Goal: Transaction & Acquisition: Purchase product/service

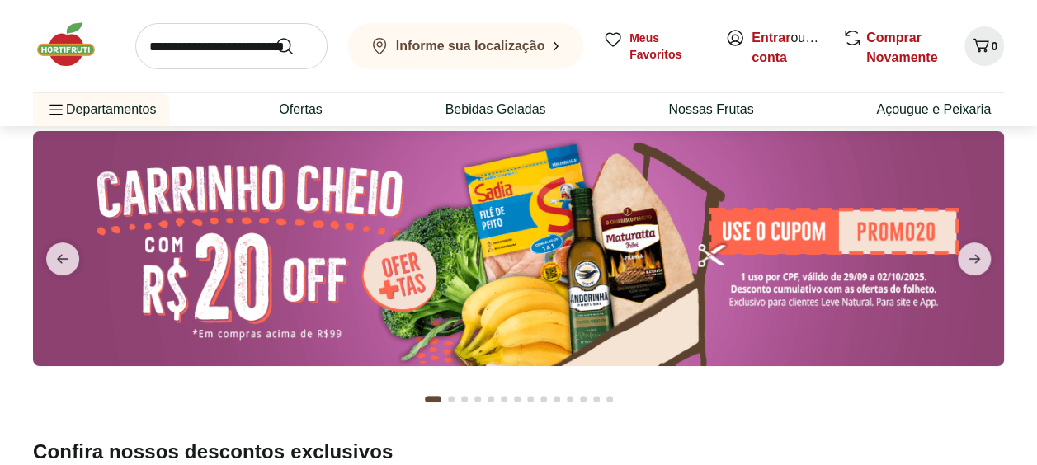
scroll to position [83, 0]
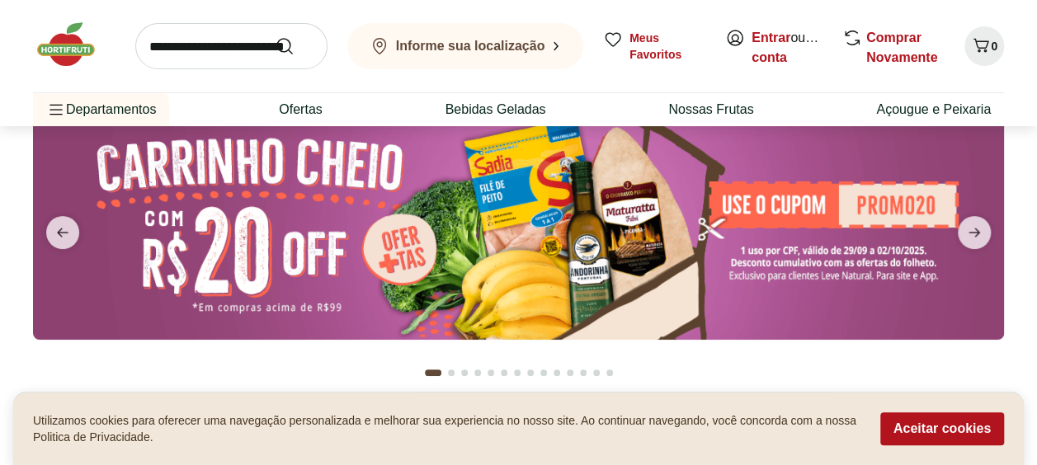
click at [880, 205] on img at bounding box center [518, 222] width 971 height 235
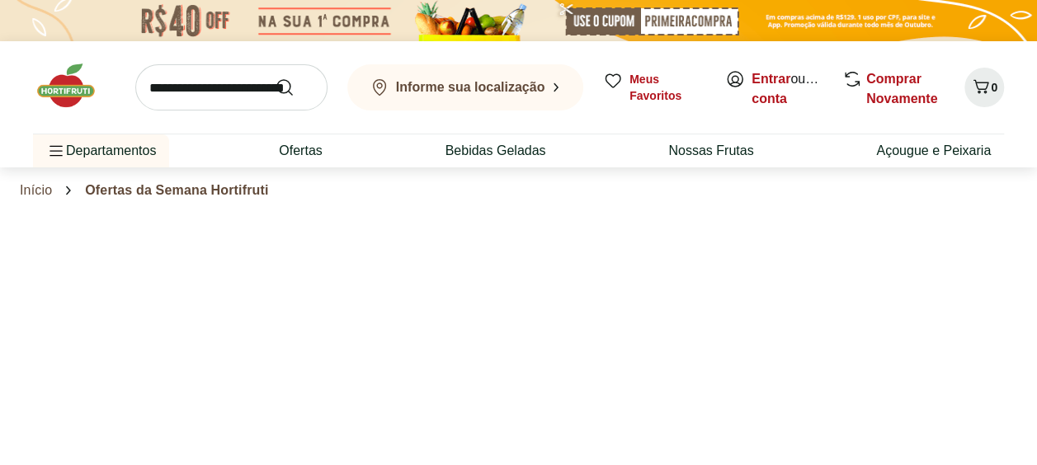
select select "**********"
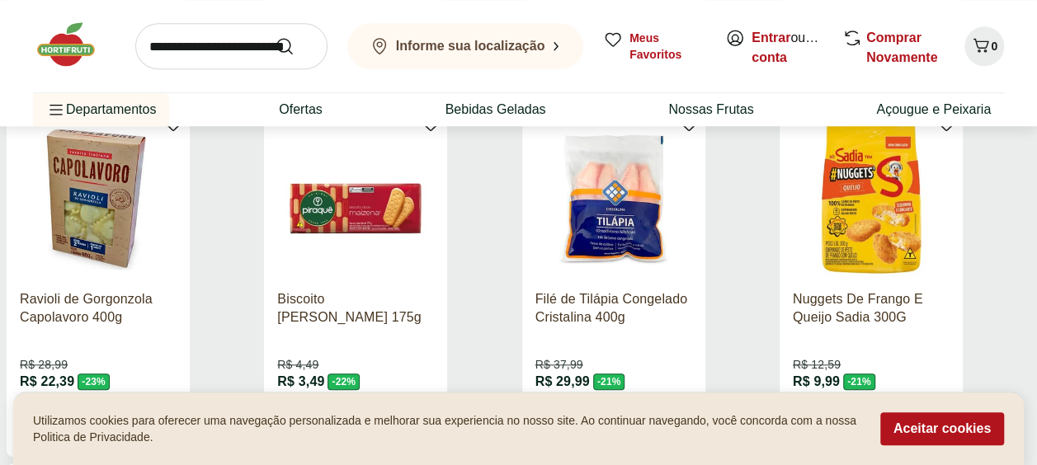
scroll to position [660, 0]
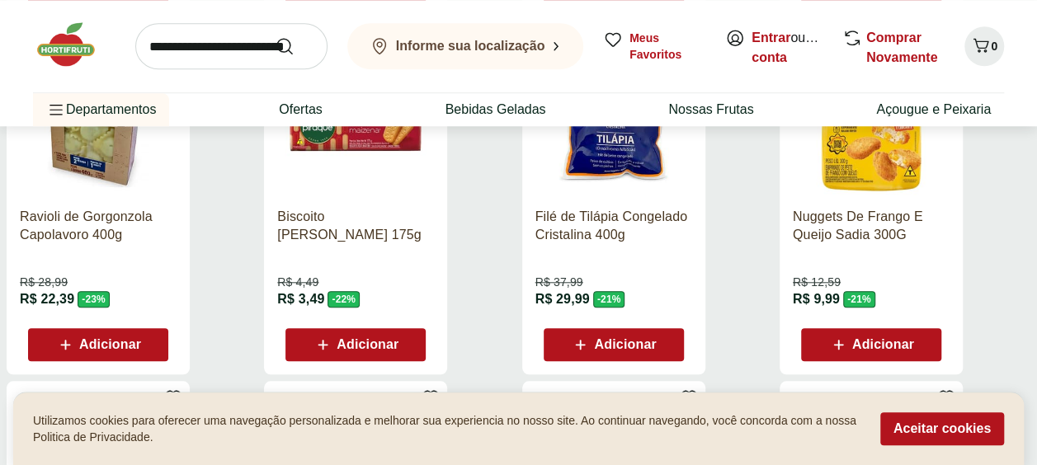
click at [868, 348] on span "Adicionar" at bounding box center [883, 344] width 62 height 13
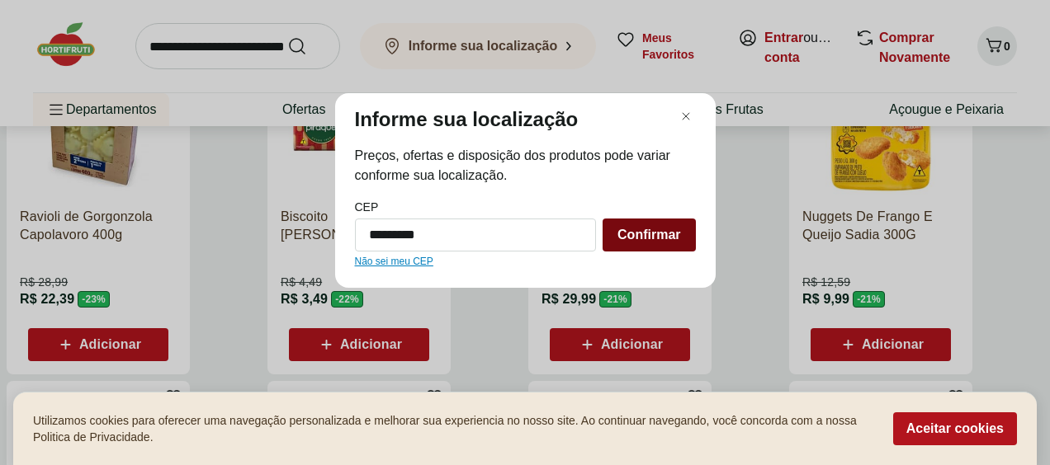
type input "*********"
click at [670, 239] on span "Confirmar" at bounding box center [648, 235] width 63 height 13
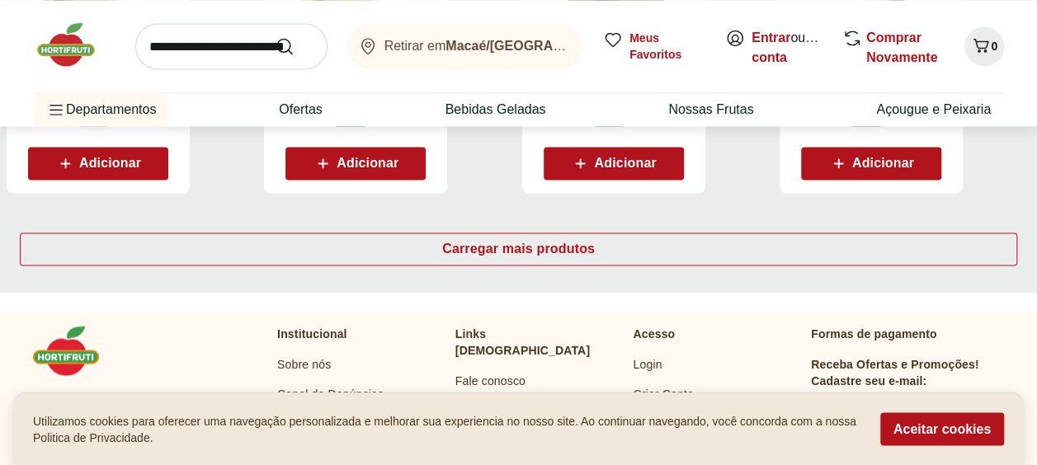
scroll to position [1238, 0]
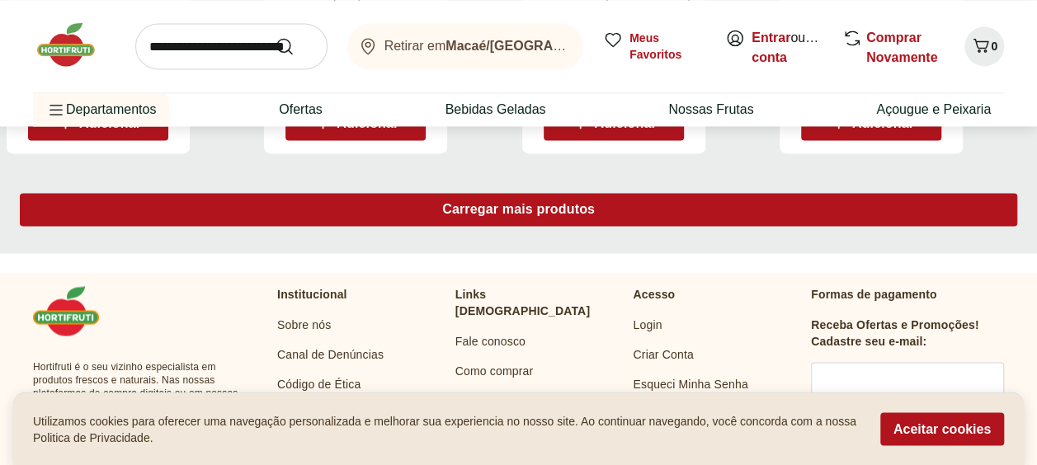
click at [535, 199] on div "Carregar mais produtos" at bounding box center [519, 209] width 998 height 33
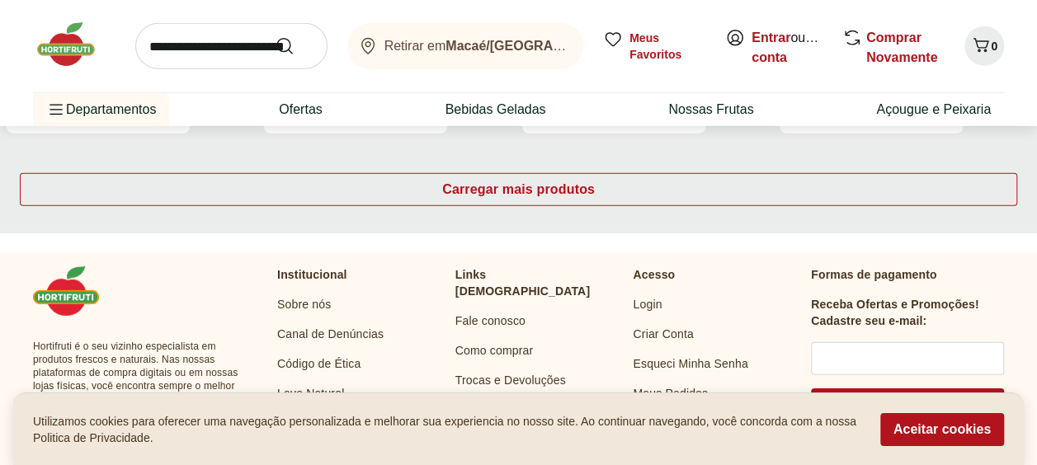
scroll to position [2311, 0]
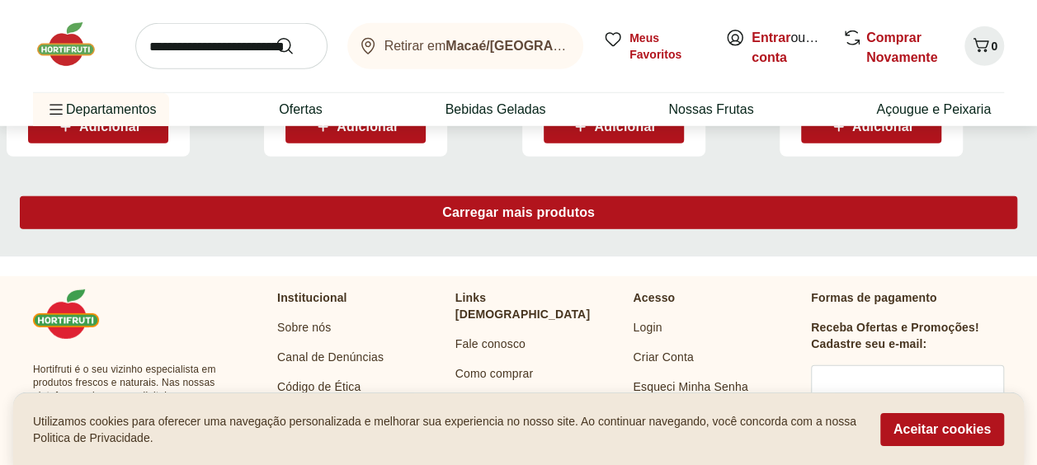
click at [578, 211] on span "Carregar mais produtos" at bounding box center [518, 212] width 153 height 13
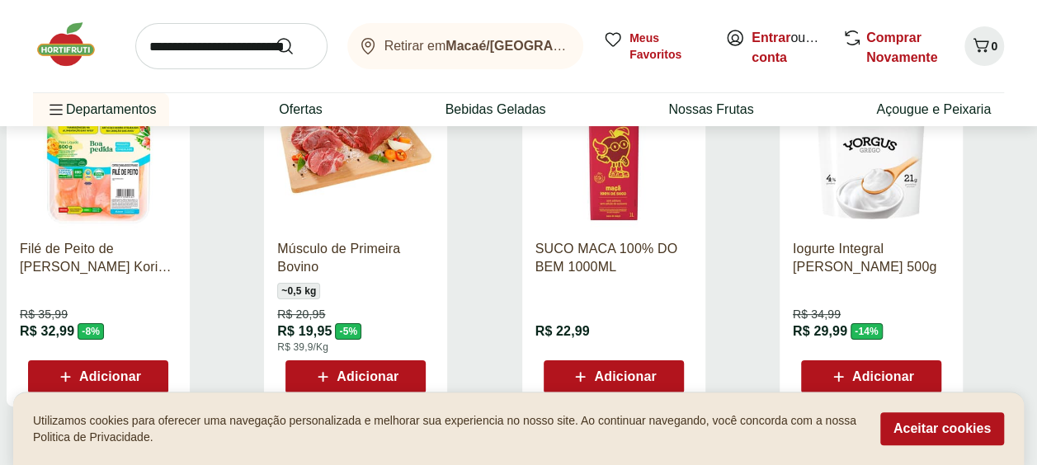
scroll to position [3136, 0]
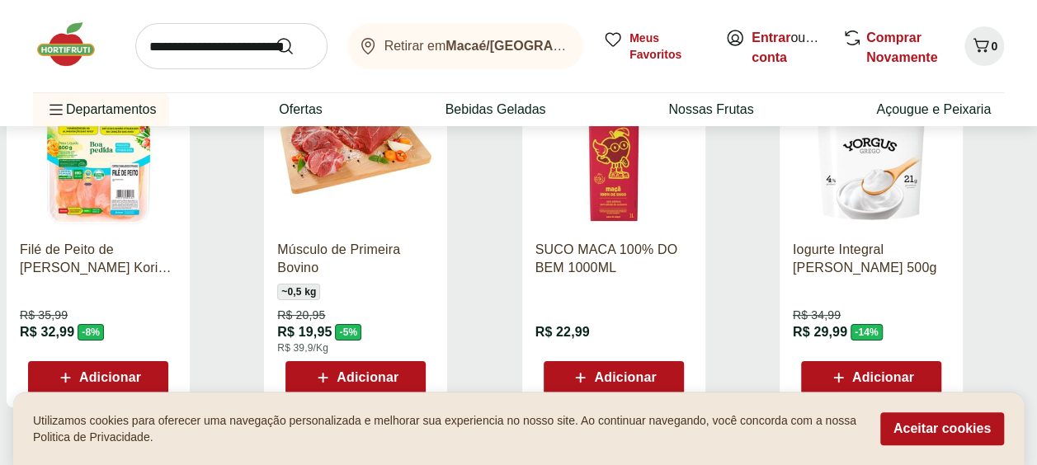
click at [178, 46] on input "search" at bounding box center [231, 46] width 192 height 46
type input "********"
click at [275, 36] on button "Submit Search" at bounding box center [295, 46] width 40 height 20
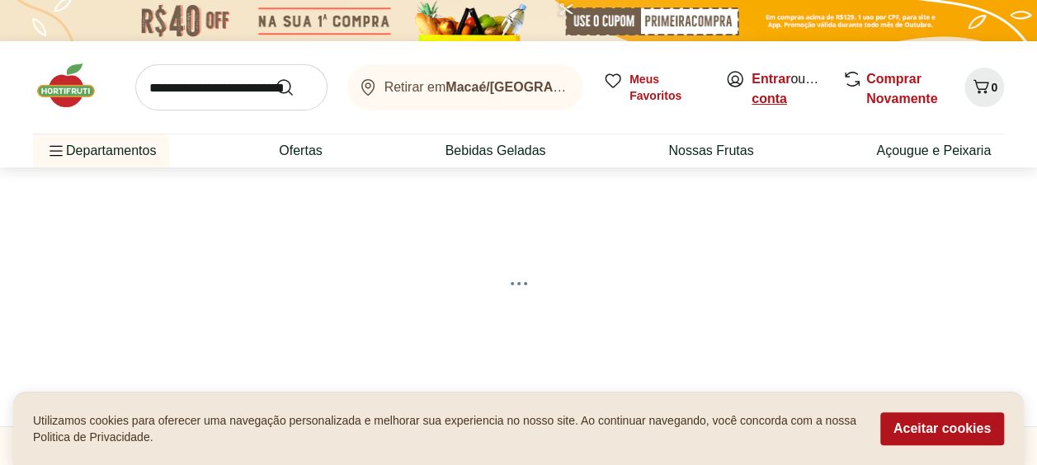
select select "**********"
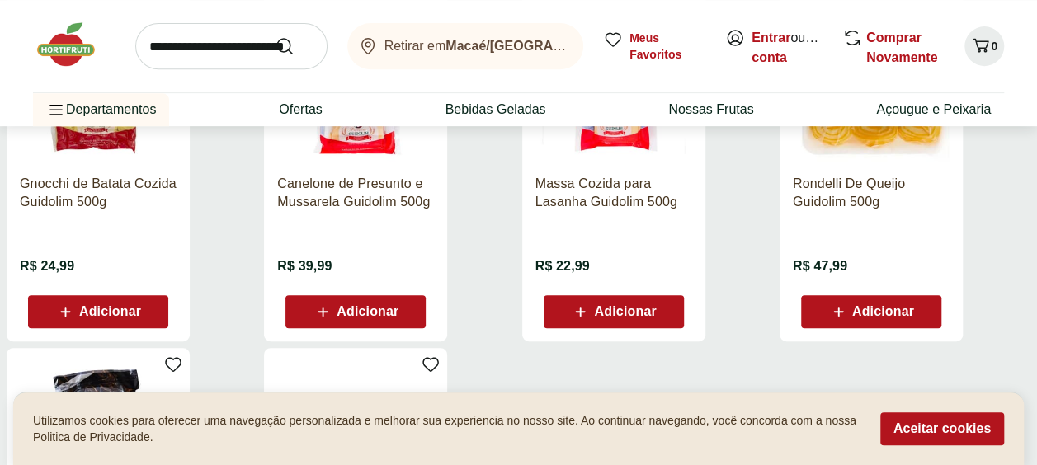
scroll to position [413, 0]
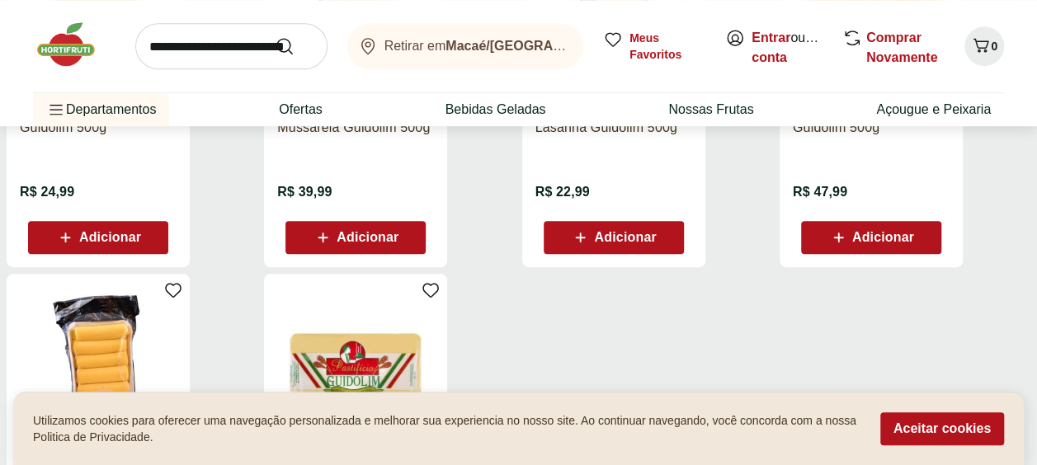
click at [612, 234] on span "Adicionar" at bounding box center [625, 237] width 62 height 13
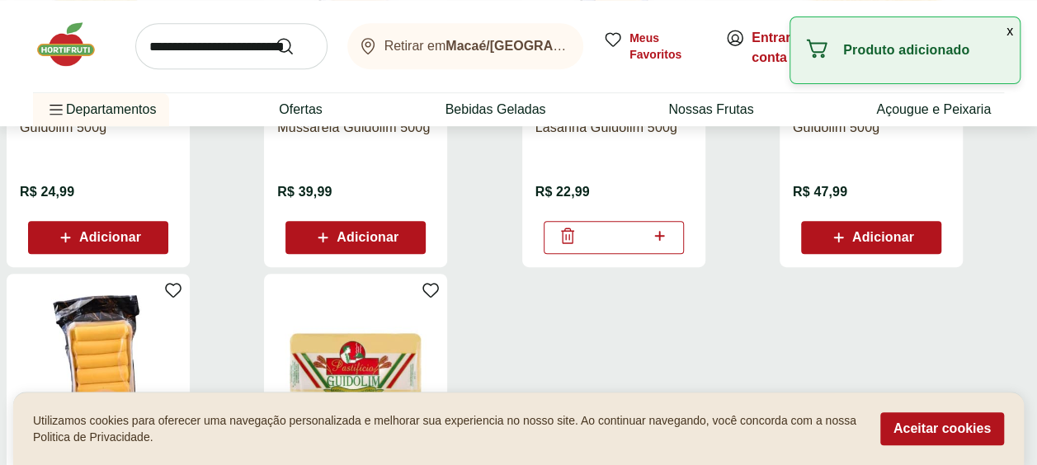
click at [661, 234] on icon at bounding box center [659, 236] width 21 height 20
type input "*"
click at [687, 325] on ul "Gnocchi de Batata Cozida Guidolim 500g R$ 24,99 Adicionar Canelone de Presunto …" at bounding box center [519, 277] width 1024 height 720
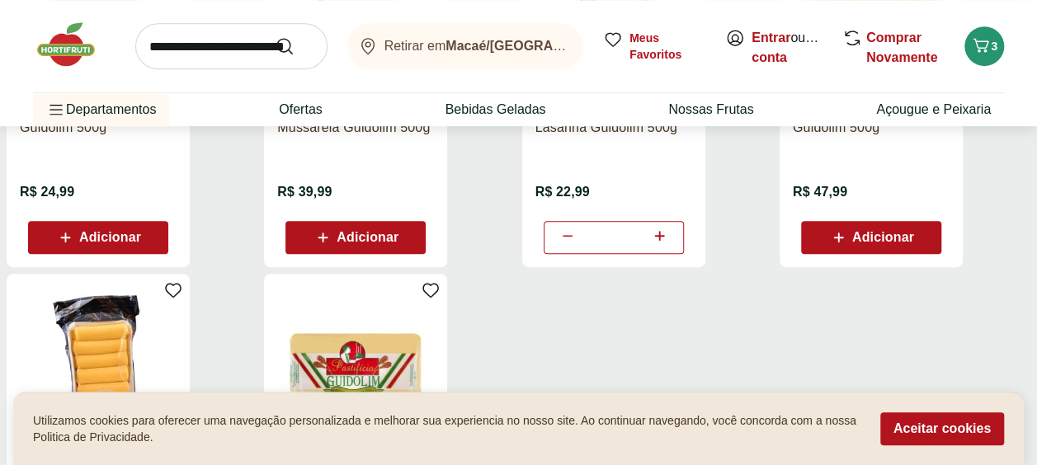
click at [104, 237] on span "Adicionar" at bounding box center [110, 237] width 62 height 13
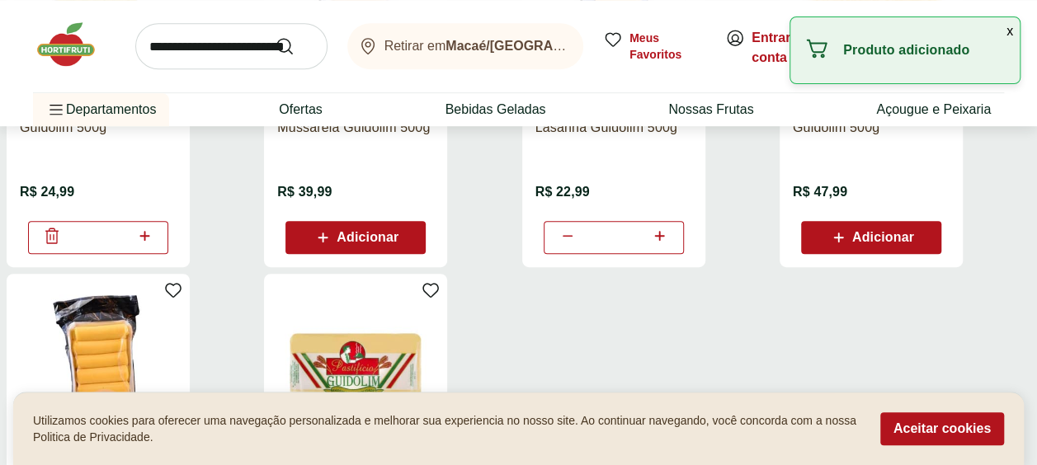
click at [145, 234] on icon at bounding box center [145, 236] width 21 height 20
type input "*"
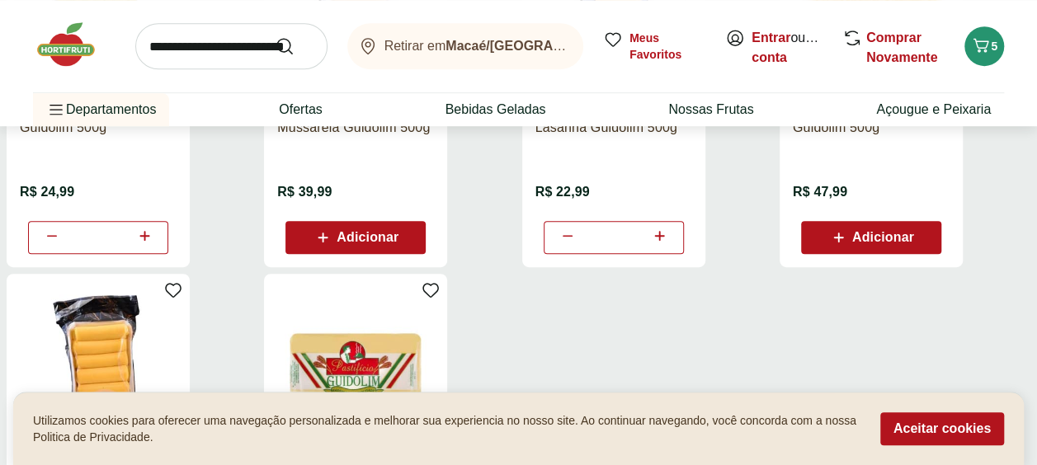
click at [578, 363] on ul "Gnocchi de Batata Cozida Guidolim 500g R$ 24,99 * Canelone de Presunto e Mussar…" at bounding box center [519, 277] width 1024 height 720
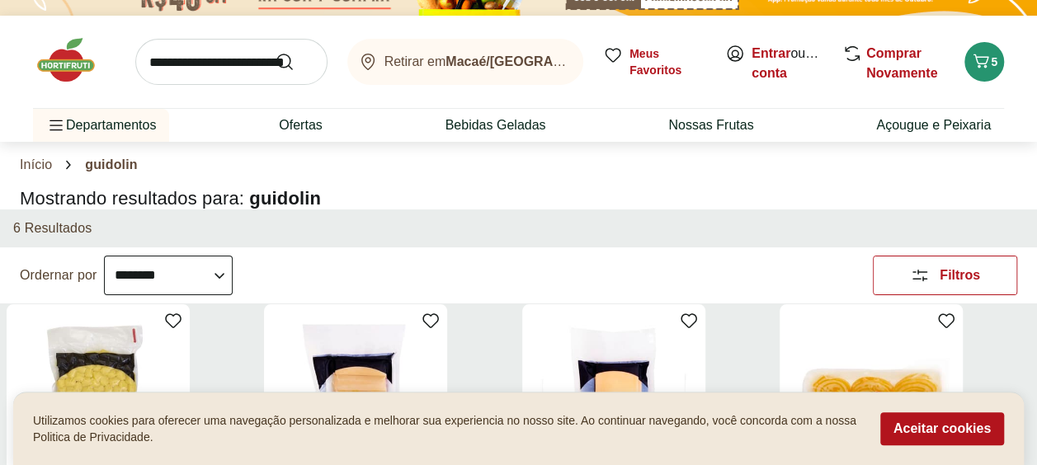
scroll to position [0, 0]
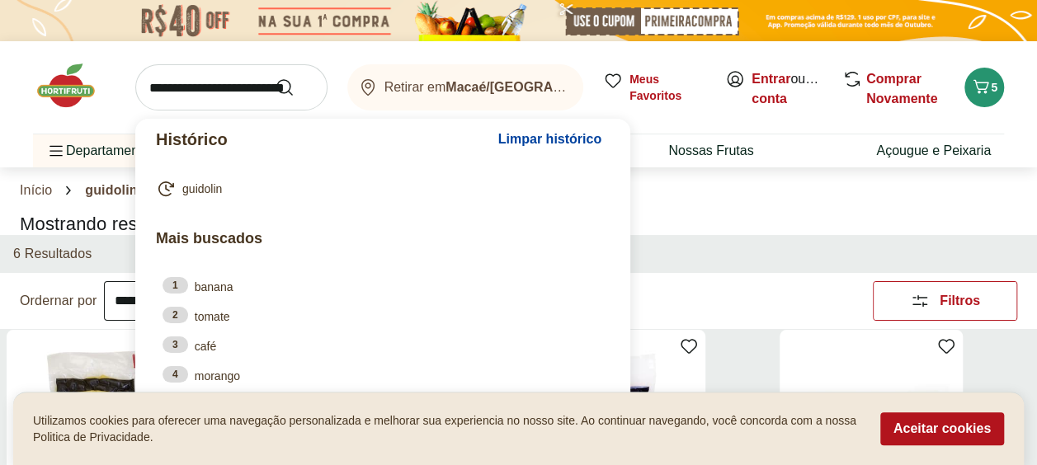
click at [243, 97] on input "search" at bounding box center [231, 87] width 192 height 46
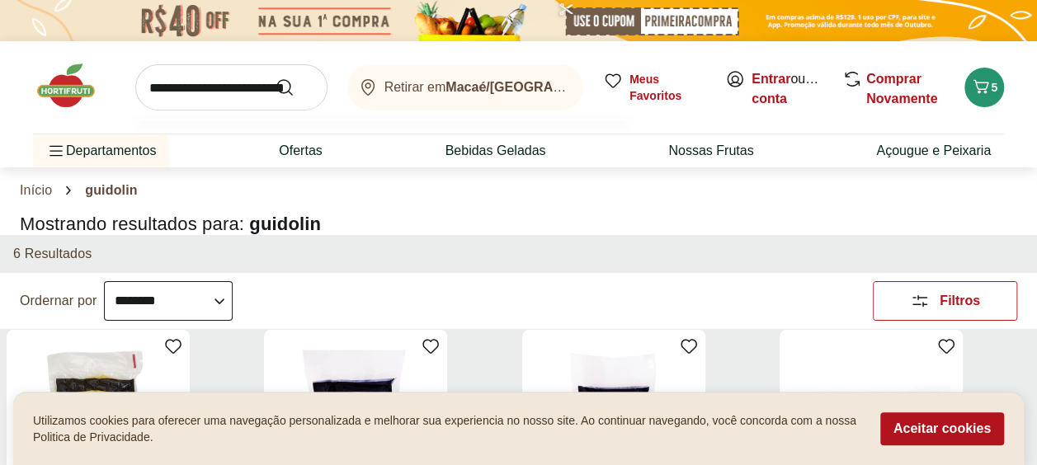
scroll to position [0, 3]
type input "**********"
click at [275, 78] on button "Submit Search" at bounding box center [295, 88] width 40 height 20
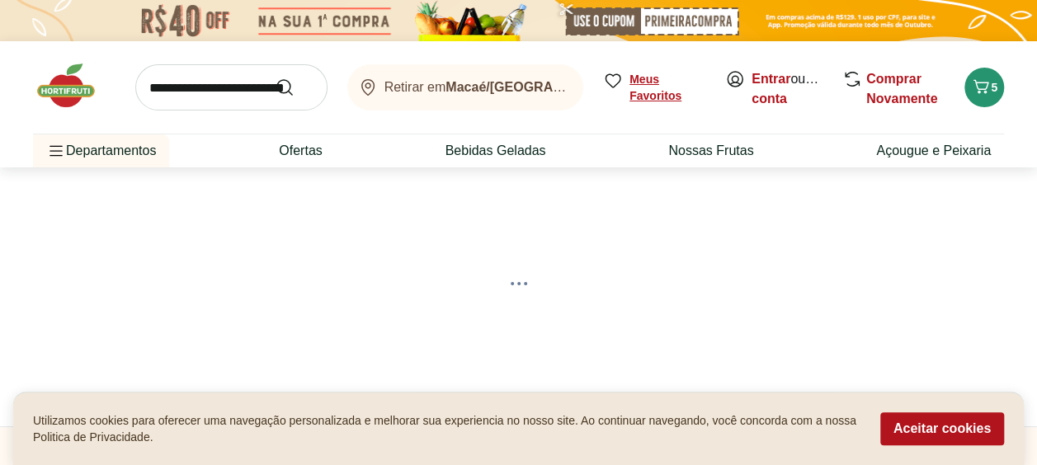
select select "**********"
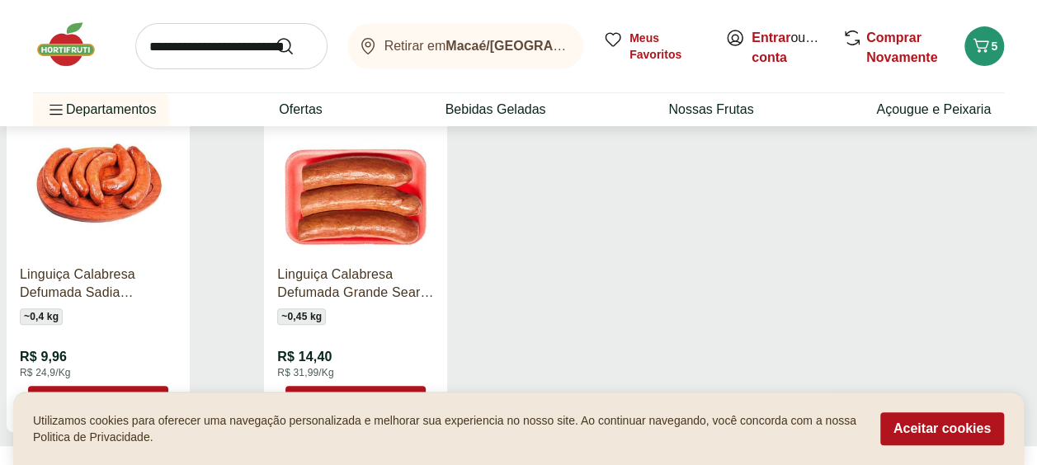
scroll to position [330, 0]
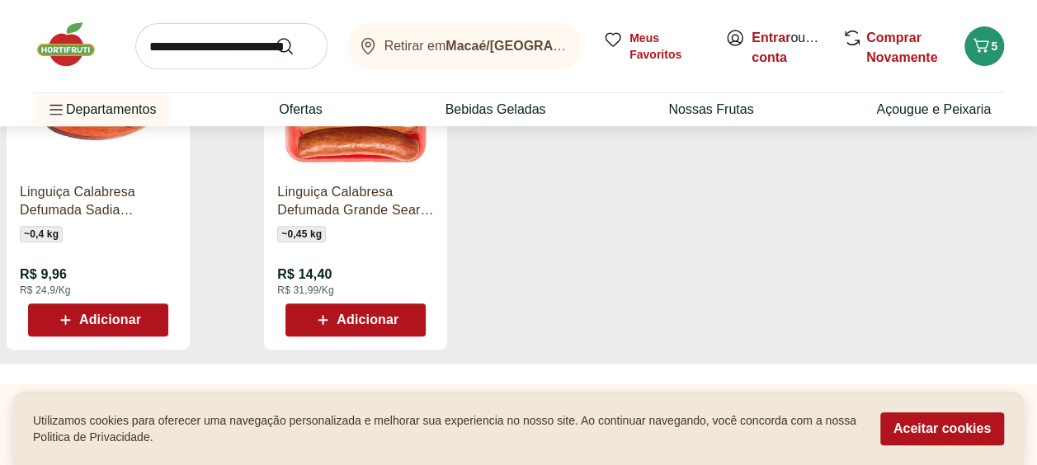
click at [132, 321] on span "Adicionar" at bounding box center [110, 320] width 62 height 13
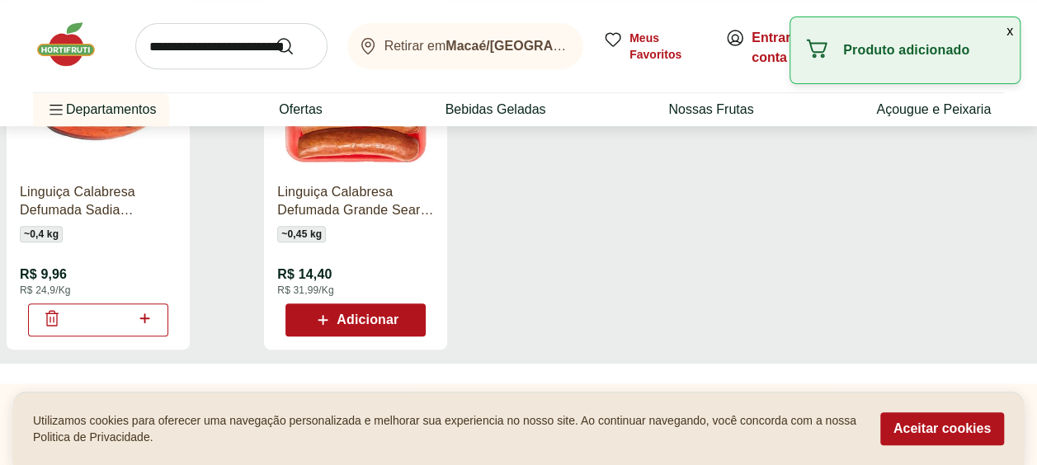
click at [149, 317] on icon at bounding box center [144, 319] width 10 height 10
click at [150, 317] on icon at bounding box center [145, 319] width 21 height 20
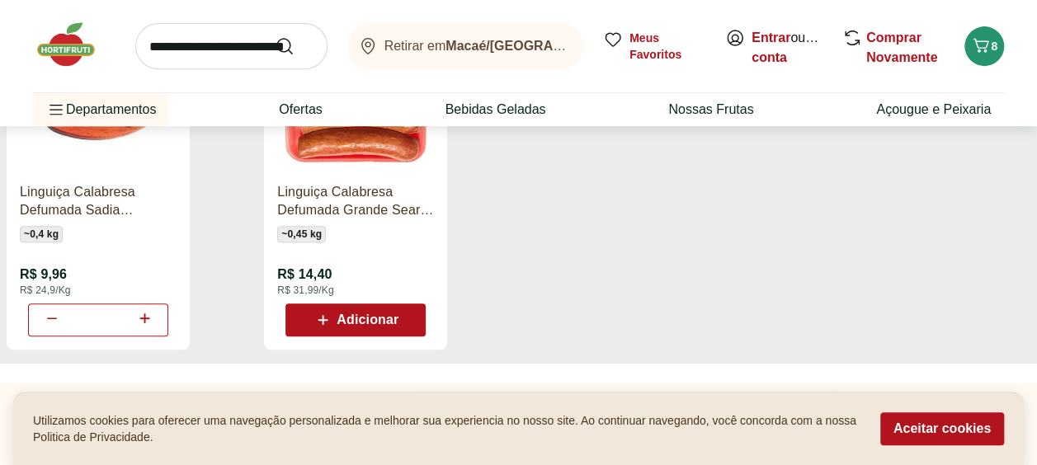
click at [150, 317] on icon at bounding box center [145, 319] width 21 height 20
click at [50, 319] on icon at bounding box center [52, 319] width 20 height 20
type input "*"
click at [189, 46] on input "search" at bounding box center [231, 46] width 192 height 46
type input "**********"
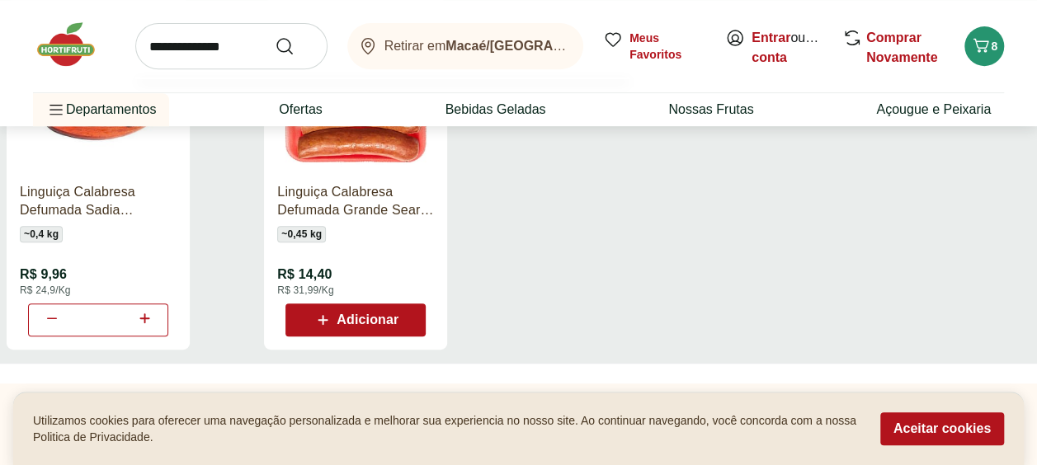
click at [275, 36] on button "Submit Search" at bounding box center [295, 46] width 40 height 20
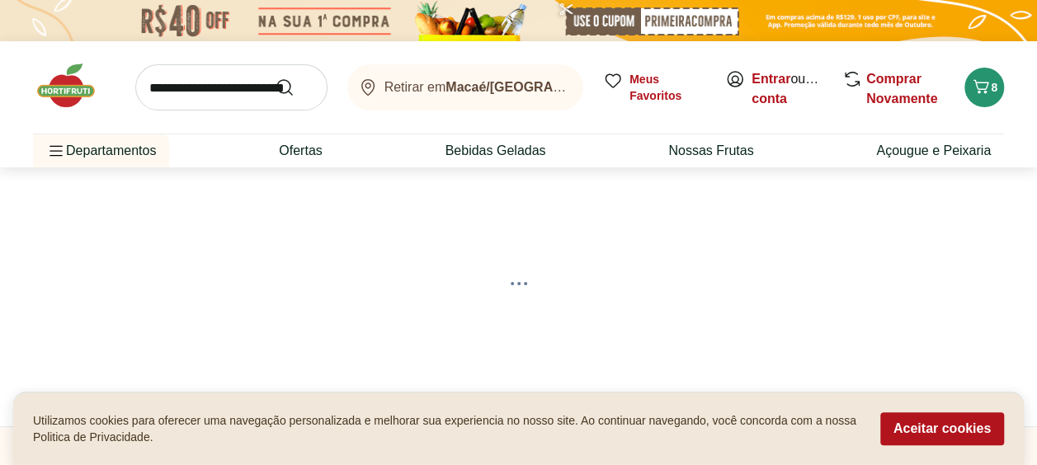
select select "**********"
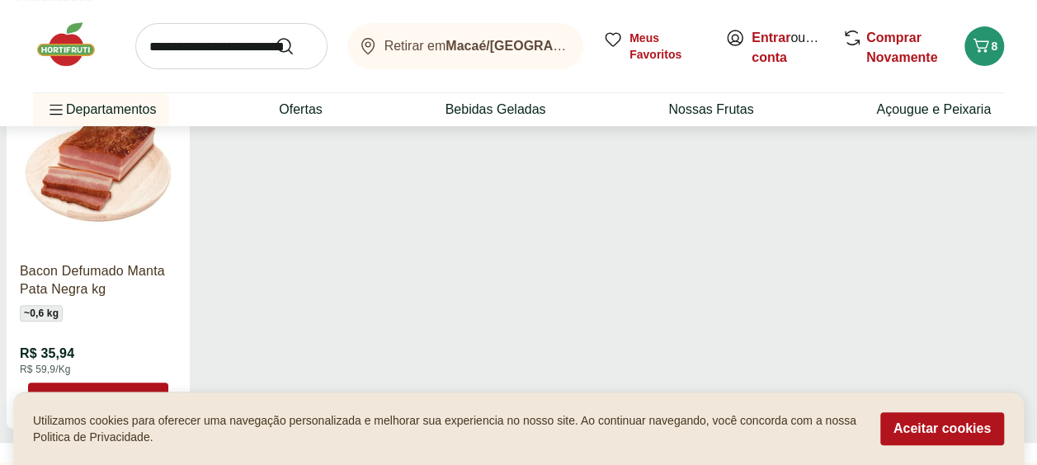
scroll to position [330, 0]
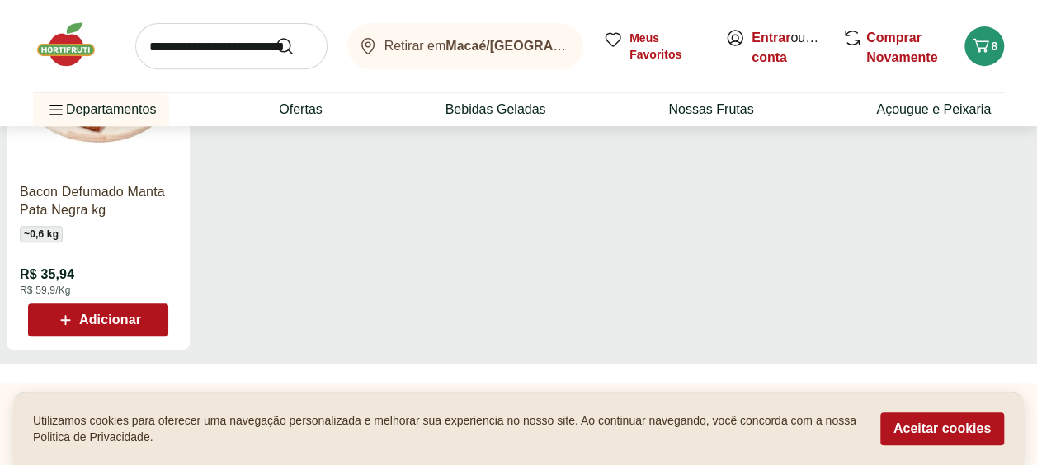
click at [111, 322] on span "Adicionar" at bounding box center [110, 320] width 62 height 13
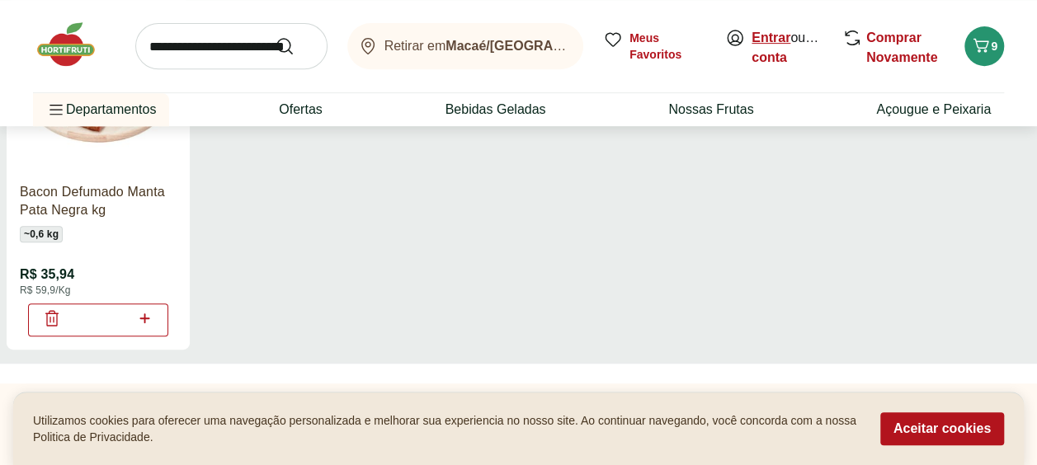
click at [782, 38] on link "Entrar" at bounding box center [771, 38] width 39 height 14
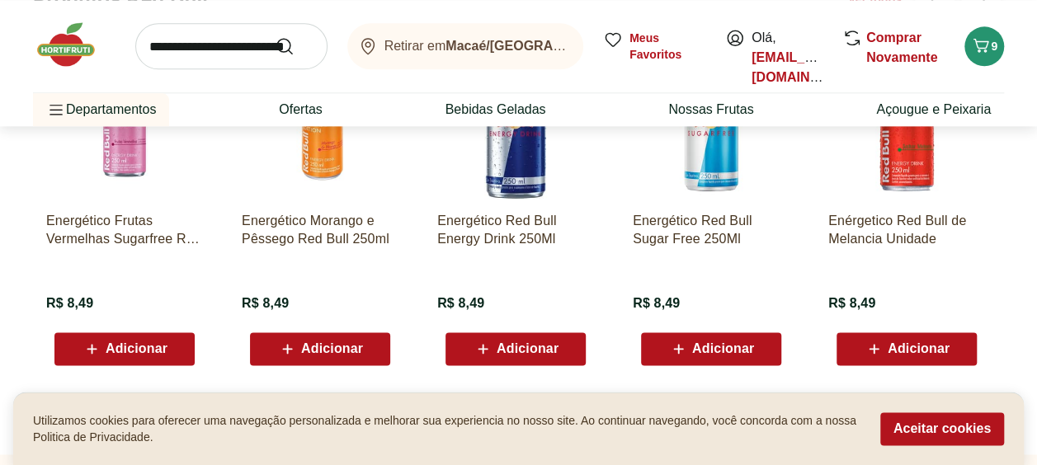
scroll to position [4044, 0]
click at [170, 35] on input "search" at bounding box center [231, 46] width 192 height 46
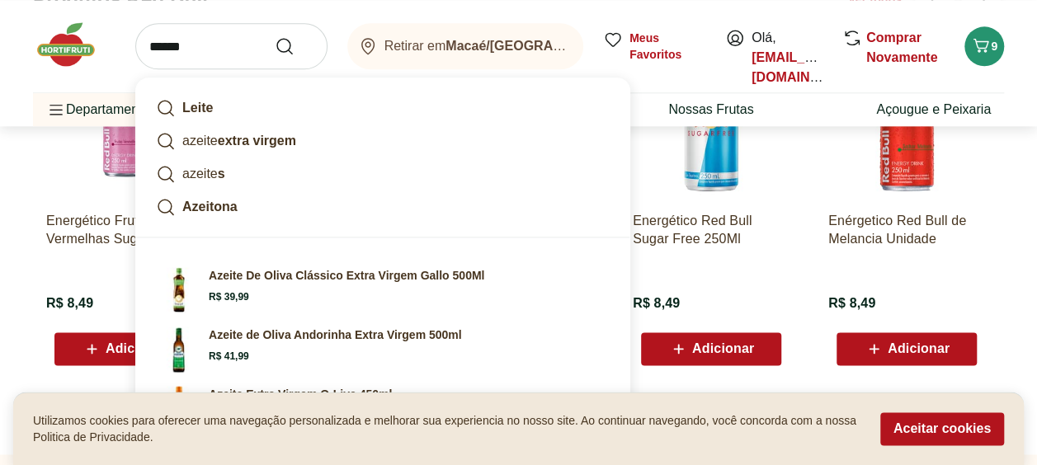
type input "******"
click at [275, 36] on button "Submit Search" at bounding box center [295, 46] width 40 height 20
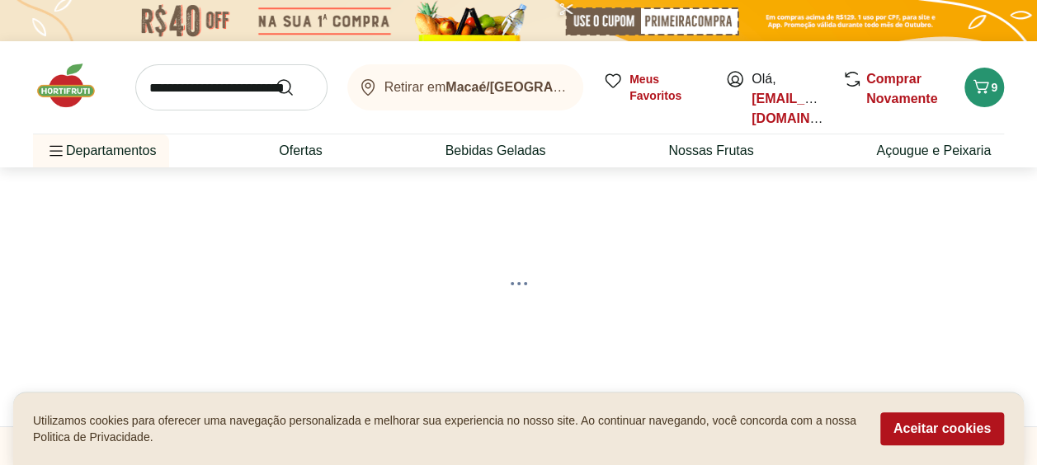
select select "**********"
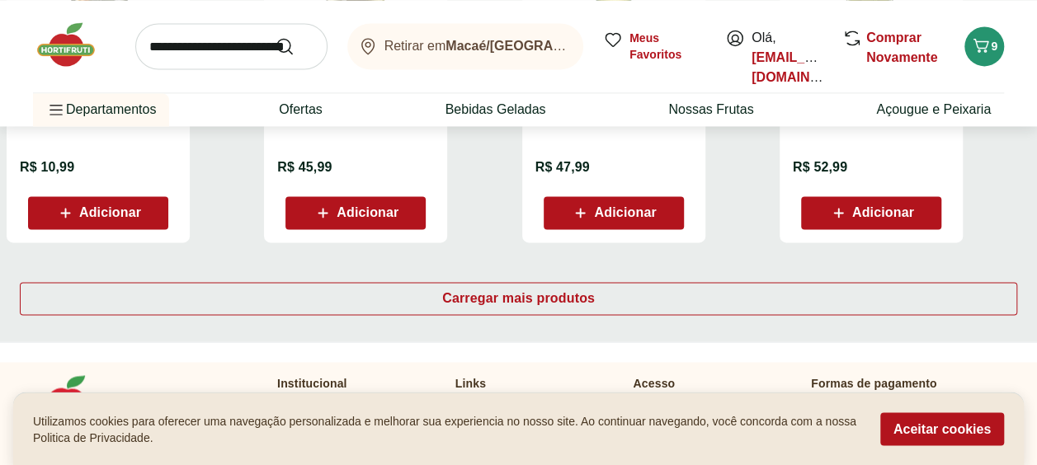
scroll to position [1238, 0]
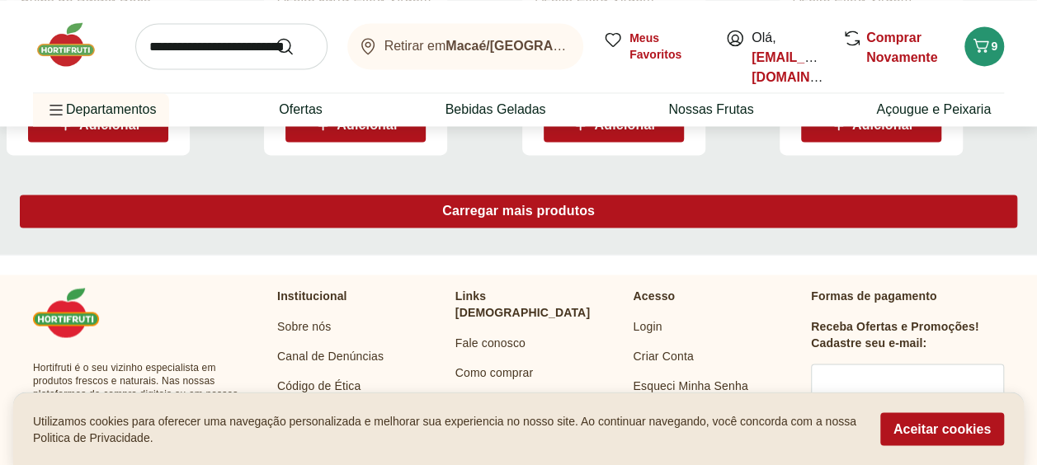
click at [536, 215] on span "Carregar mais produtos" at bounding box center [518, 211] width 153 height 13
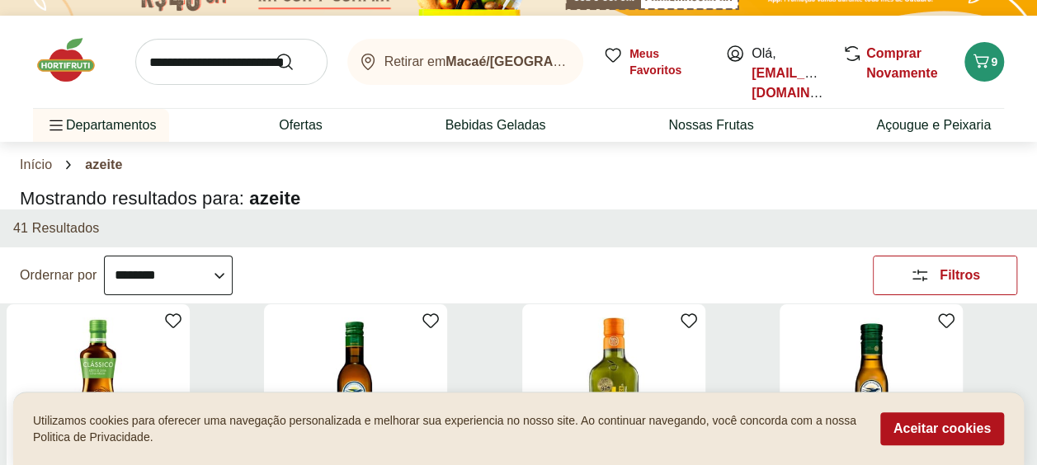
scroll to position [0, 0]
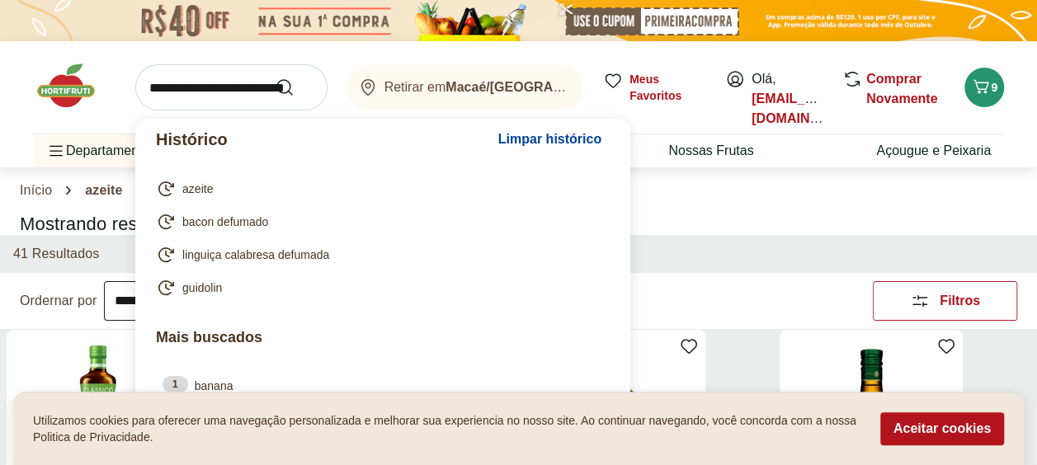
click at [211, 97] on input "search" at bounding box center [231, 87] width 192 height 46
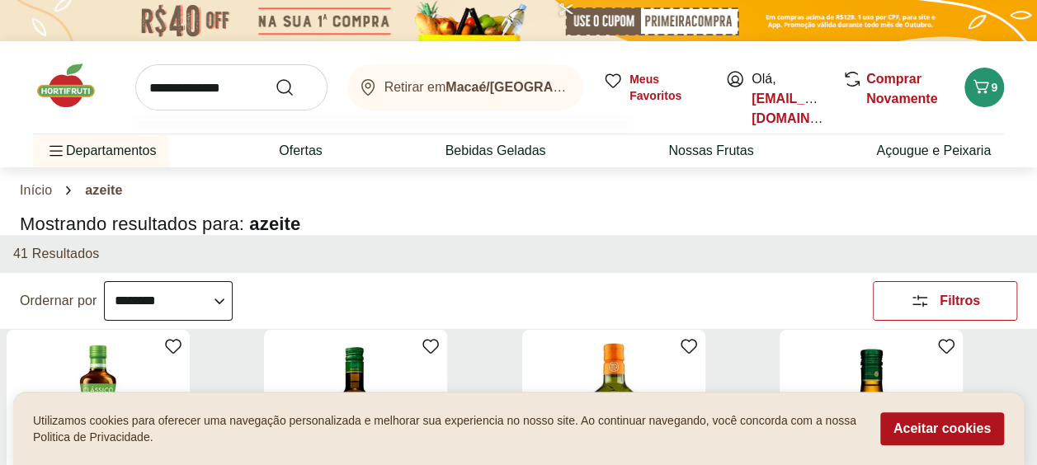
type input "**********"
click at [275, 78] on button "Submit Search" at bounding box center [295, 88] width 40 height 20
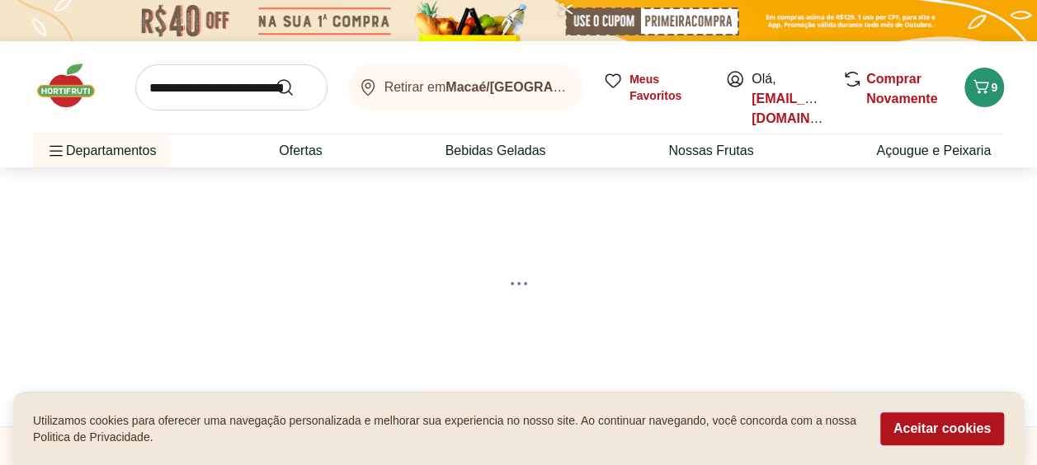
select select "**********"
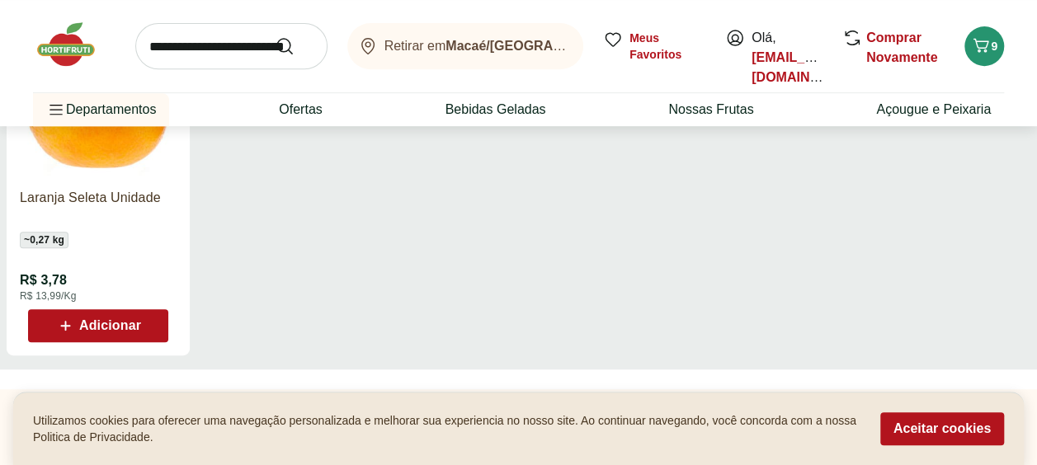
scroll to position [83, 0]
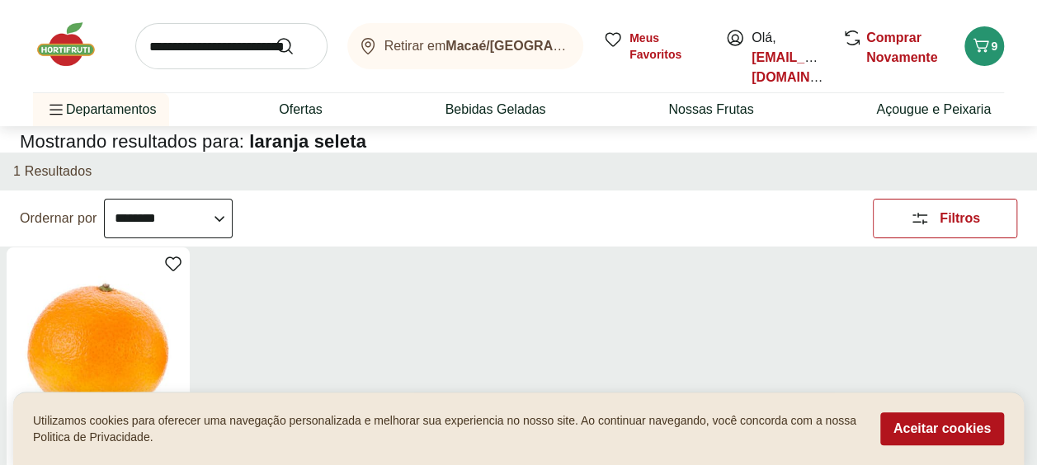
click at [212, 46] on input "search" at bounding box center [231, 46] width 192 height 46
type input "***"
click at [275, 36] on button "Submit Search" at bounding box center [295, 46] width 40 height 20
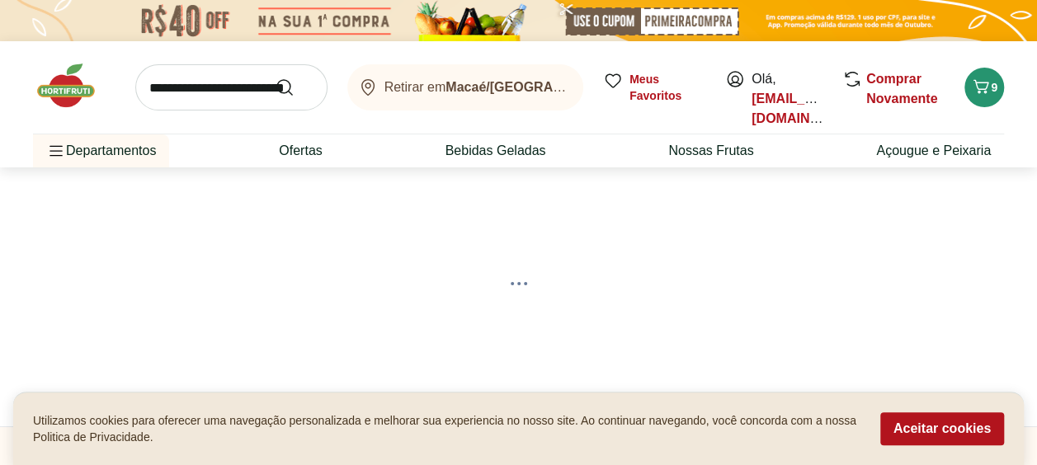
select select "**********"
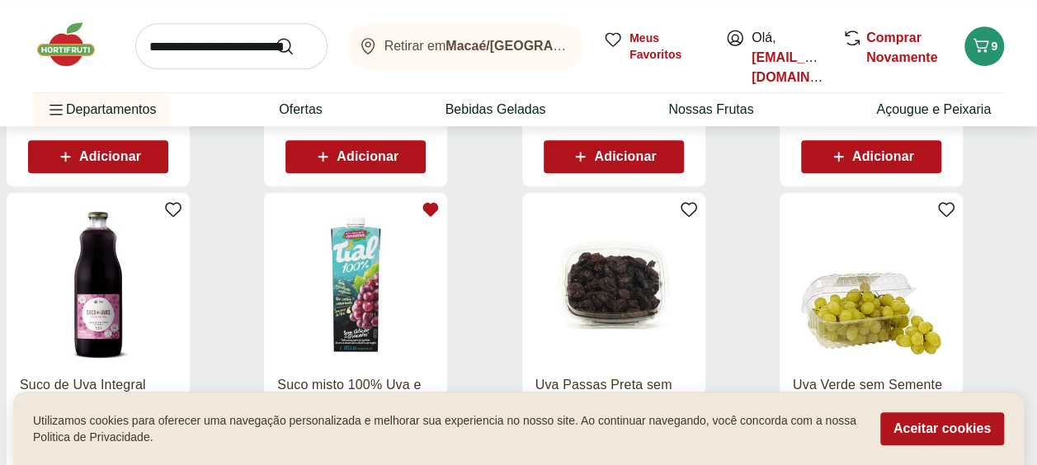
scroll to position [413, 0]
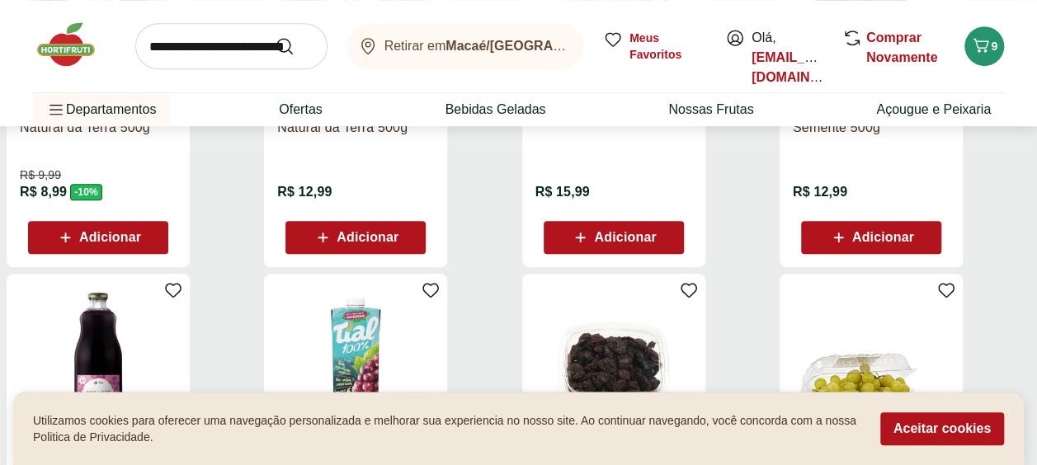
click at [363, 234] on span "Adicionar" at bounding box center [368, 237] width 62 height 13
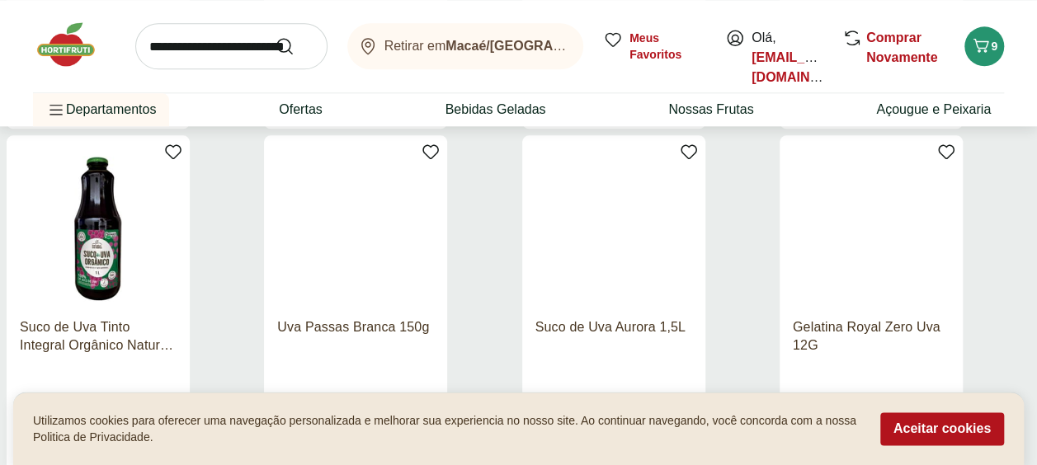
scroll to position [1155, 0]
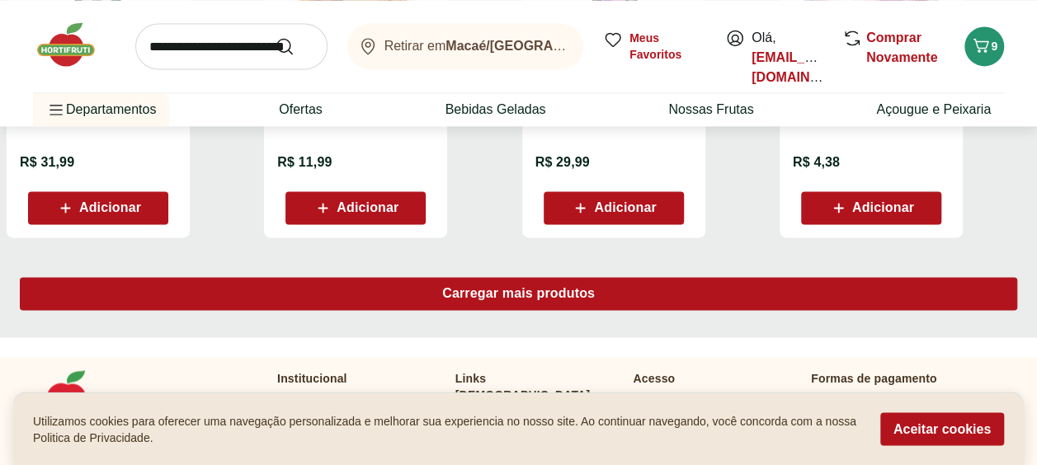
click at [541, 300] on div "Carregar mais produtos" at bounding box center [519, 293] width 998 height 33
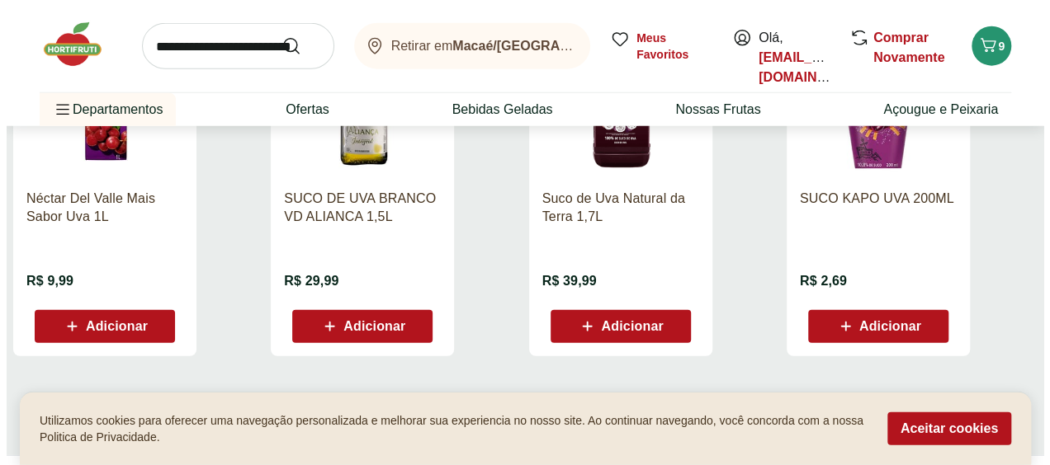
scroll to position [2228, 0]
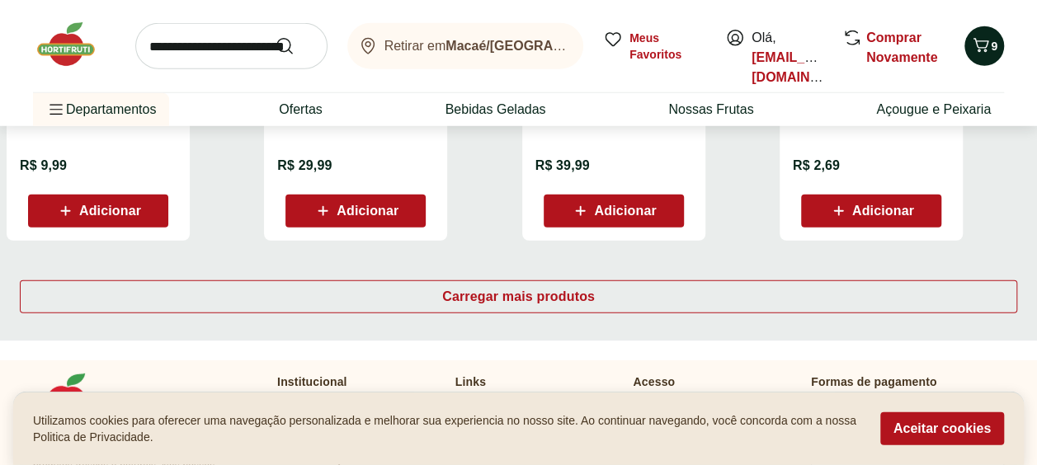
click at [984, 45] on icon "Carrinho" at bounding box center [981, 45] width 20 height 20
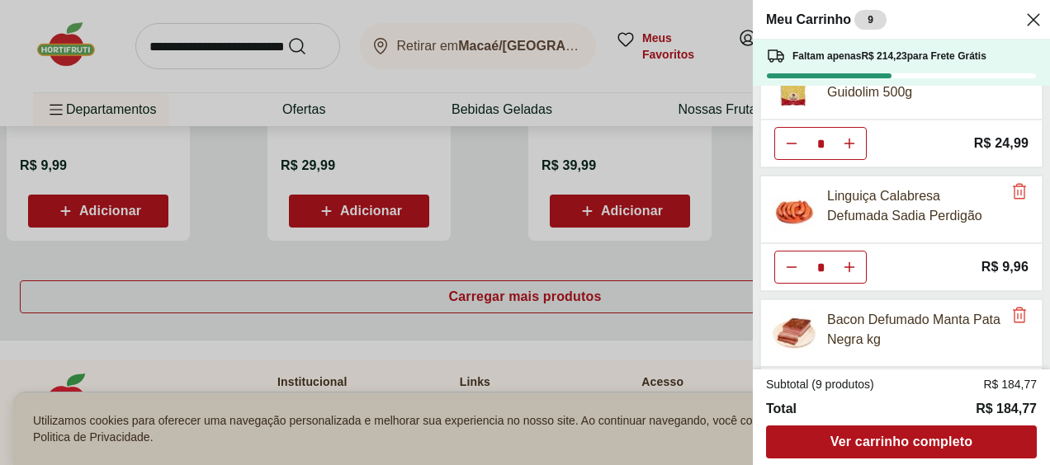
scroll to position [211, 0]
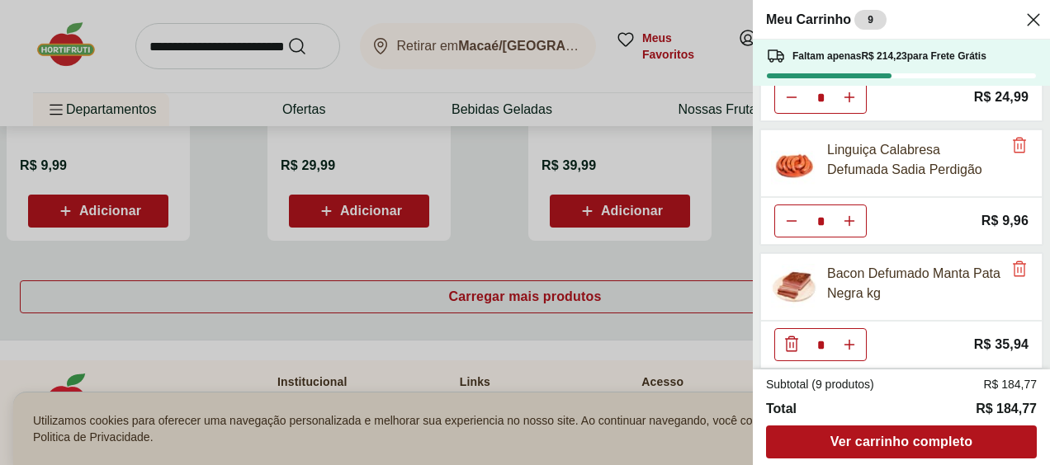
click at [914, 213] on div "* Price: R$ 9,96" at bounding box center [901, 221] width 282 height 48
click at [848, 215] on use "Aumentar Quantidade" at bounding box center [849, 221] width 13 height 13
click at [791, 216] on use "Diminuir Quantidade" at bounding box center [791, 221] width 13 height 13
click at [853, 220] on icon "Aumentar Quantidade" at bounding box center [849, 221] width 13 height 13
type input "*"
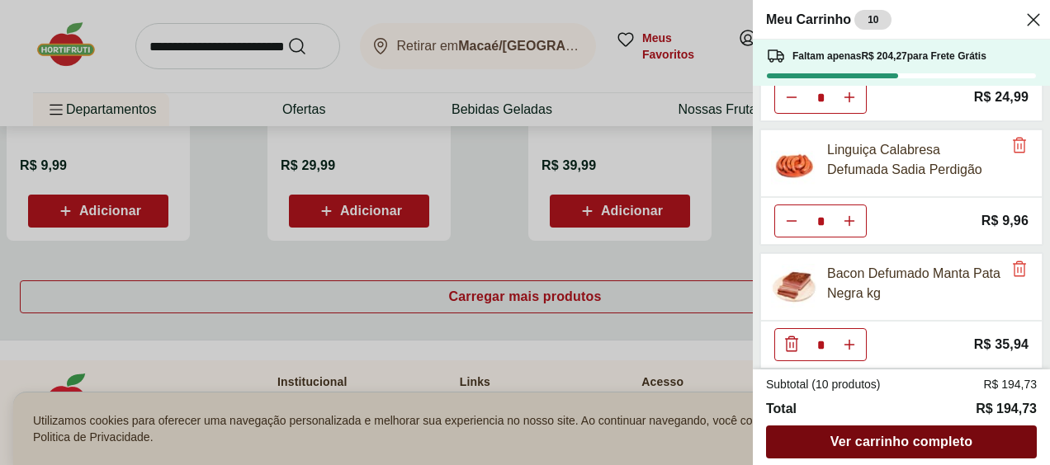
click at [875, 440] on span "Ver carrinho completo" at bounding box center [901, 442] width 142 height 13
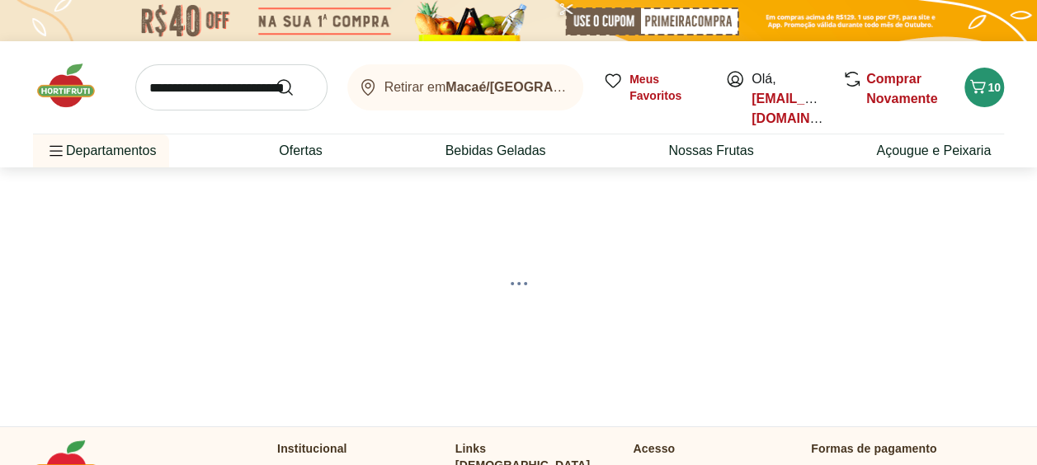
select select "**********"
